Goal: Contribute content: Contribute content

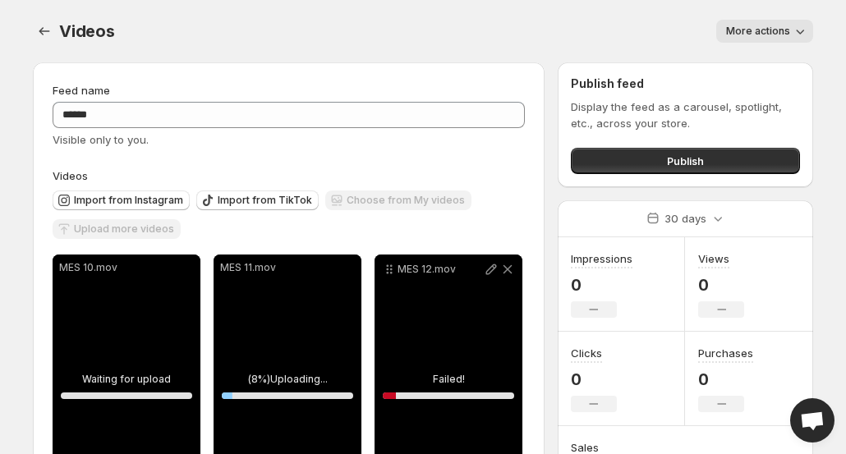
scroll to position [185, 0]
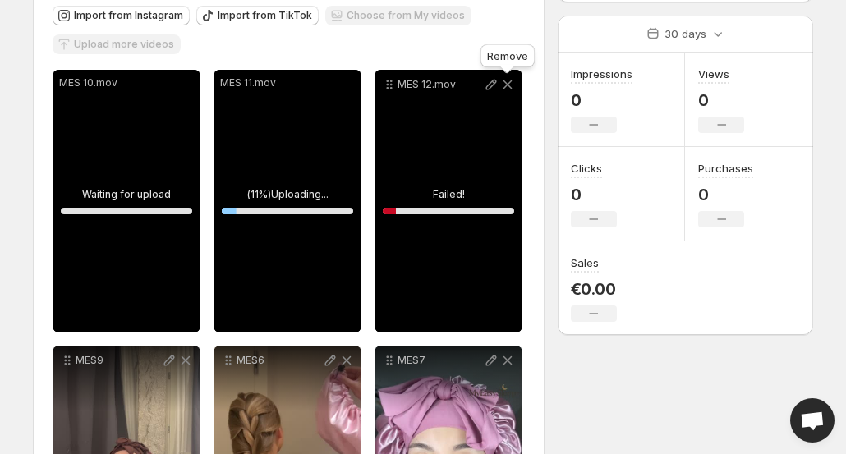
click at [508, 80] on icon at bounding box center [507, 84] width 16 height 16
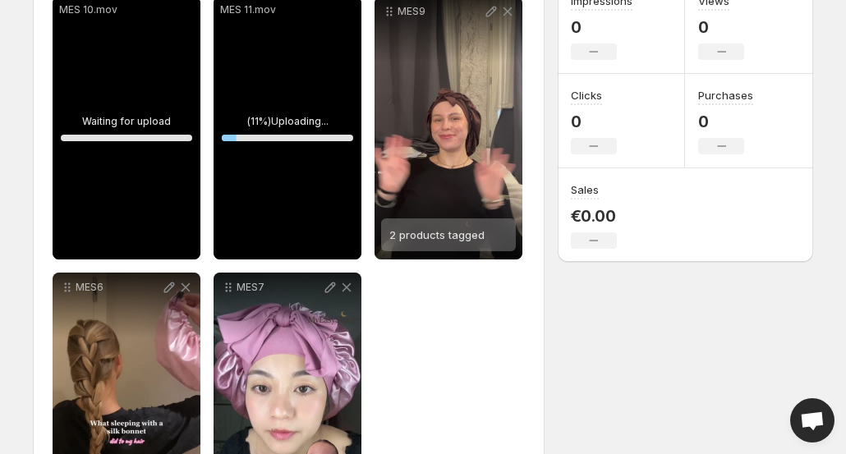
scroll to position [164, 0]
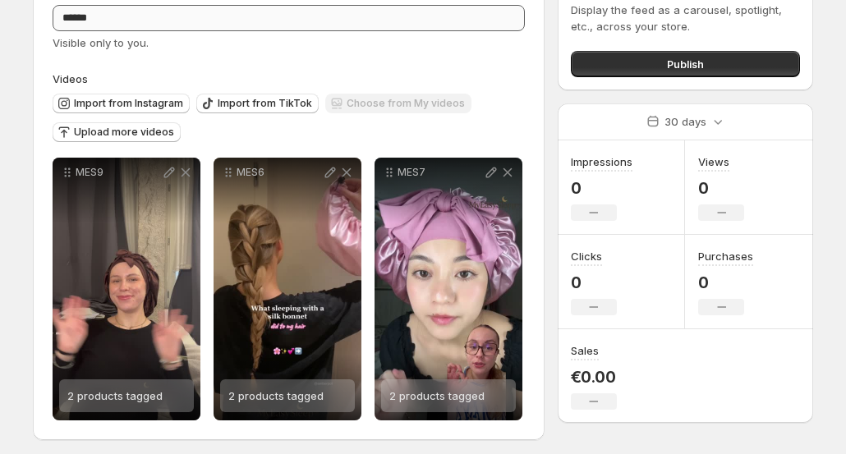
scroll to position [103, 0]
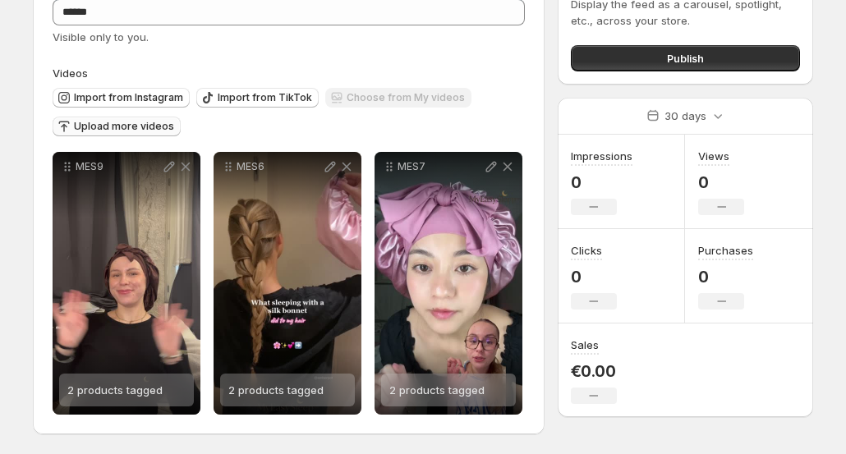
click at [118, 131] on span "Upload more videos" at bounding box center [124, 126] width 100 height 13
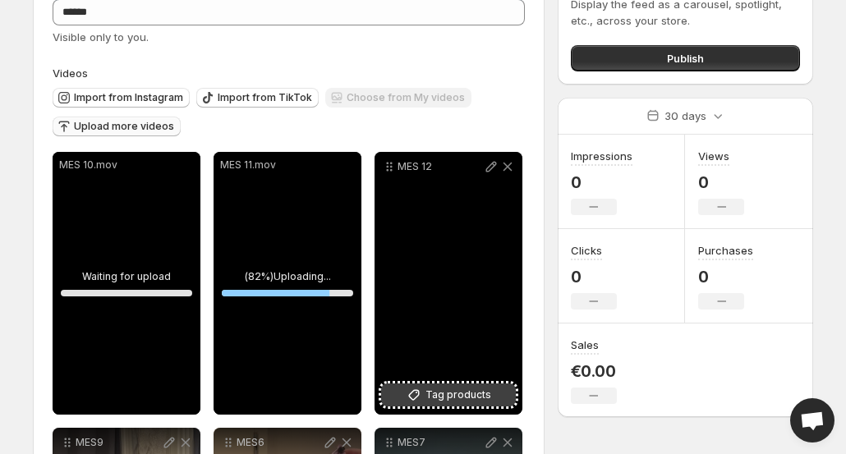
click at [424, 387] on button "Tag products" at bounding box center [448, 395] width 135 height 23
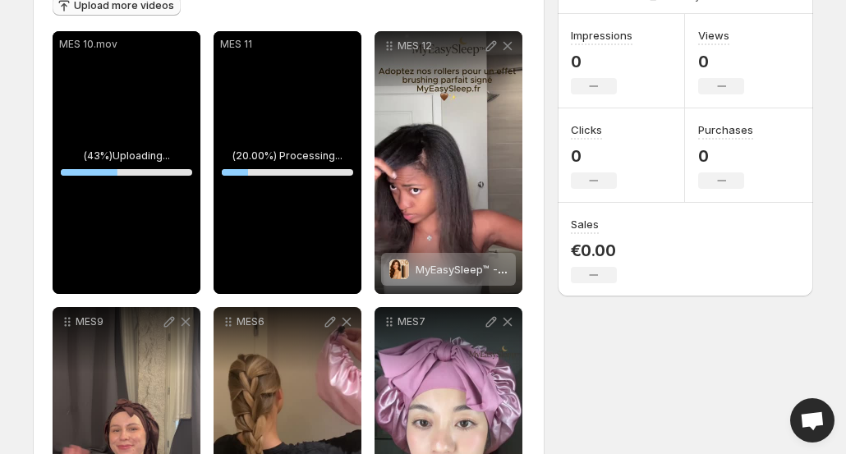
scroll to position [214, 0]
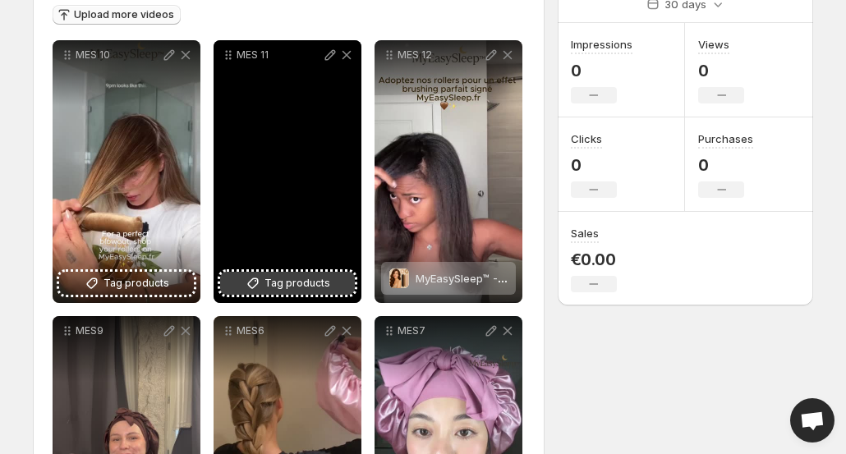
click at [282, 278] on span "Tag products" at bounding box center [297, 283] width 66 height 16
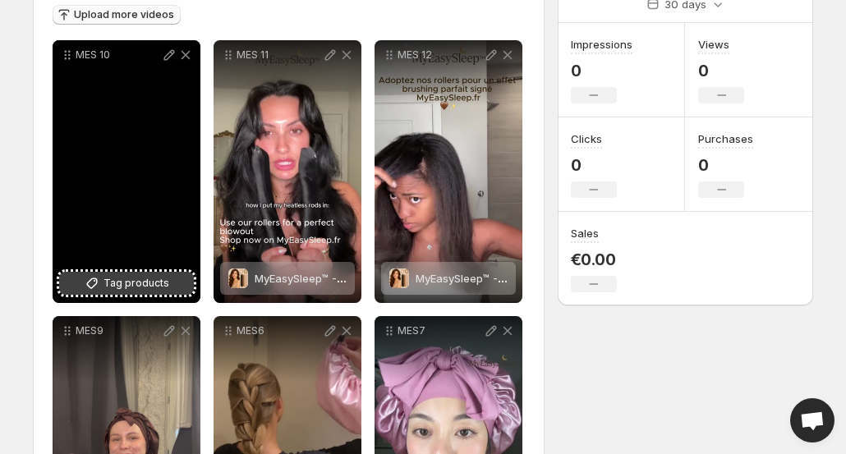
click at [135, 273] on button "Tag products" at bounding box center [126, 283] width 135 height 23
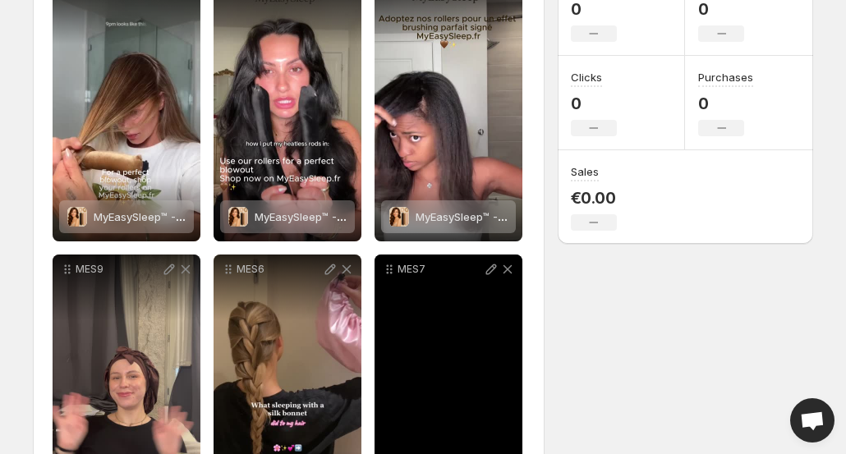
scroll to position [379, 0]
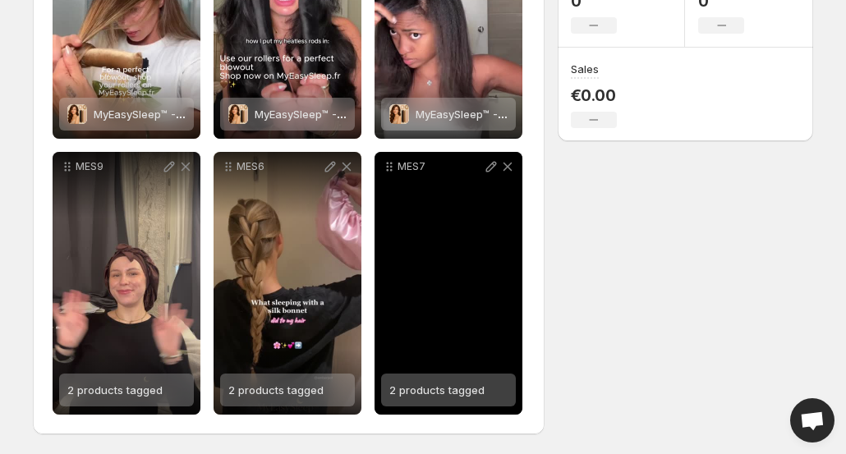
click at [435, 387] on span "2 products tagged" at bounding box center [436, 390] width 95 height 13
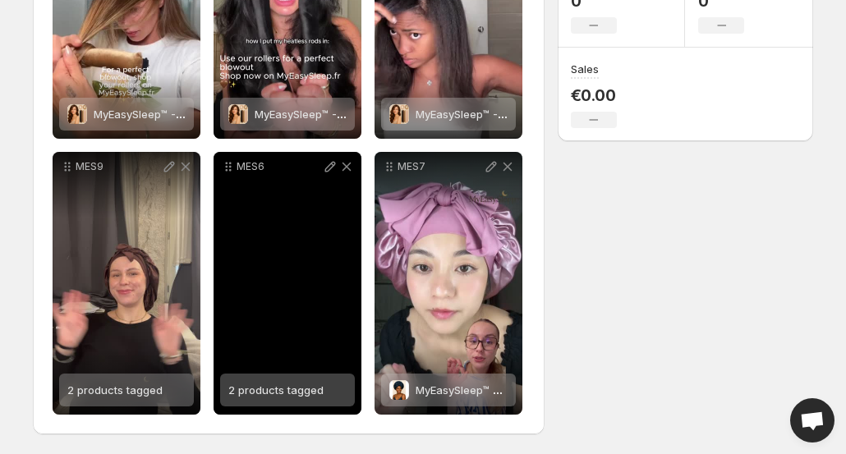
click at [273, 391] on span "2 products tagged" at bounding box center [275, 390] width 95 height 13
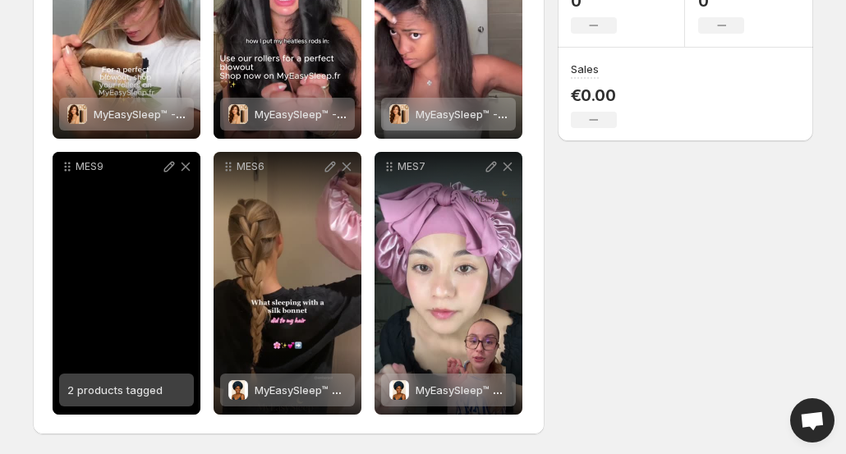
click at [110, 388] on span "2 products tagged" at bounding box center [114, 390] width 95 height 13
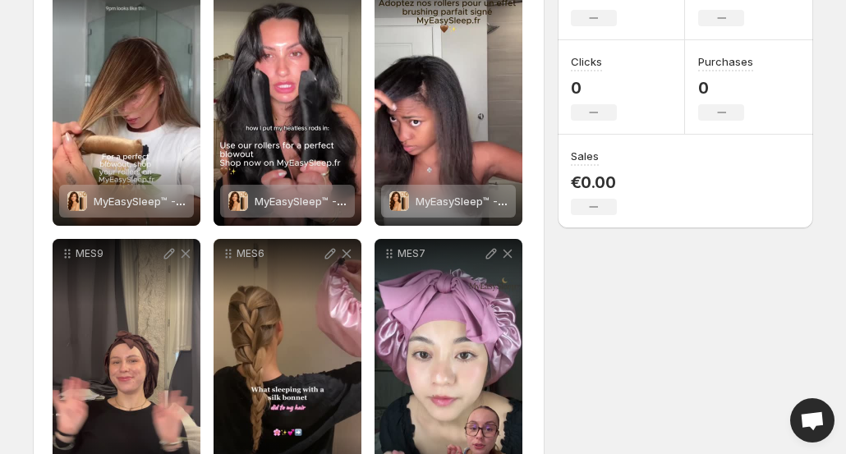
scroll to position [0, 0]
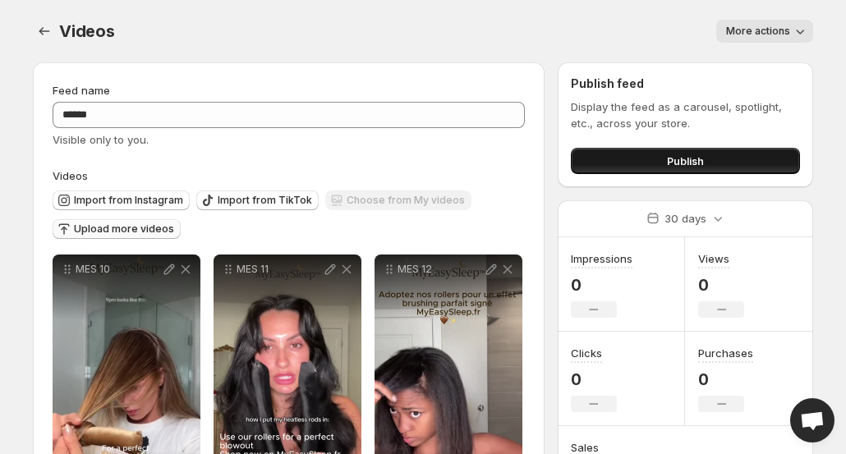
click at [680, 162] on span "Publish" at bounding box center [685, 161] width 37 height 16
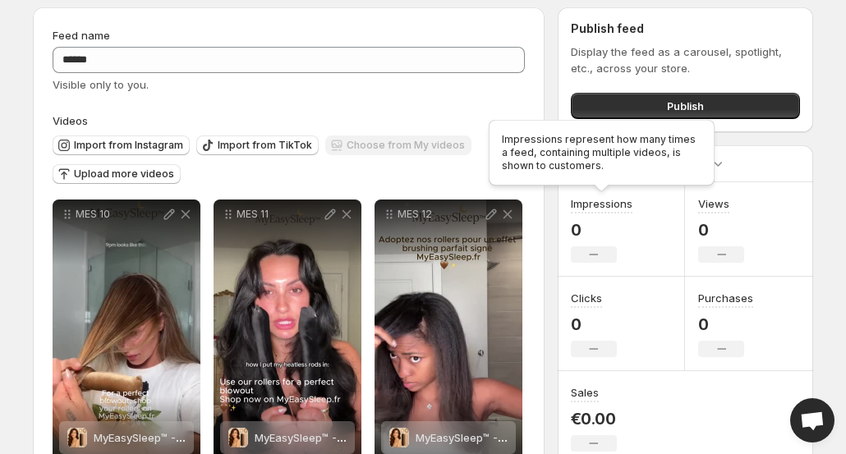
scroll to position [50, 0]
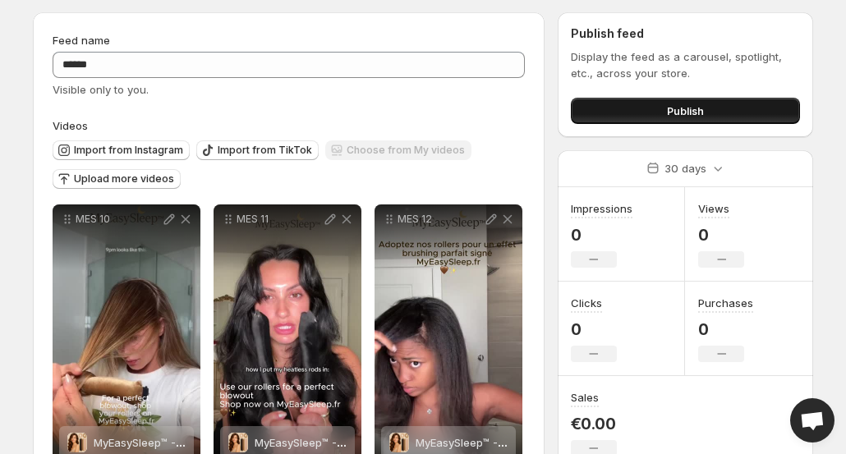
click at [682, 106] on span "Publish" at bounding box center [685, 111] width 37 height 16
